Goal: Navigation & Orientation: Find specific page/section

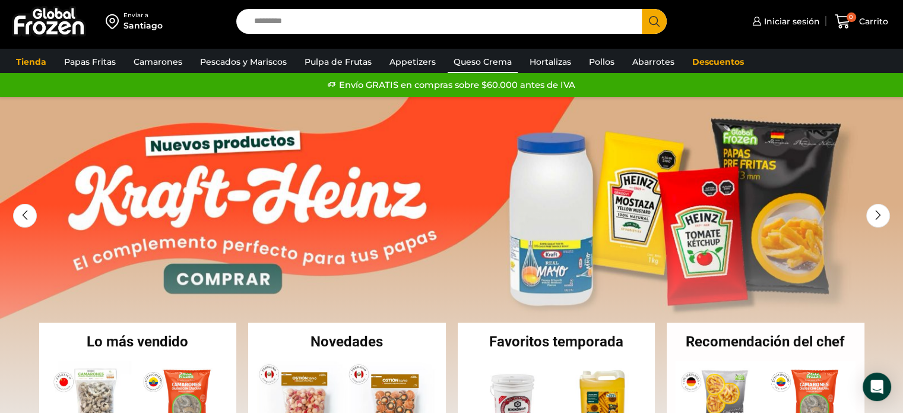
click at [495, 59] on link "Queso Crema" at bounding box center [483, 61] width 70 height 23
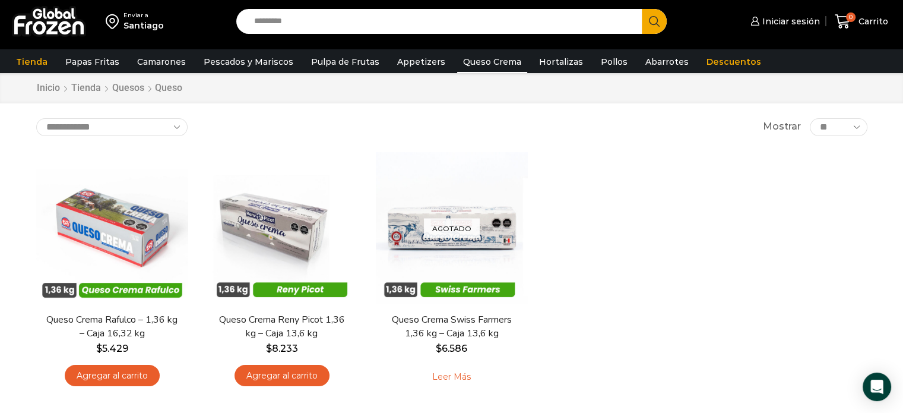
scroll to position [59, 0]
